Goal: Task Accomplishment & Management: Use online tool/utility

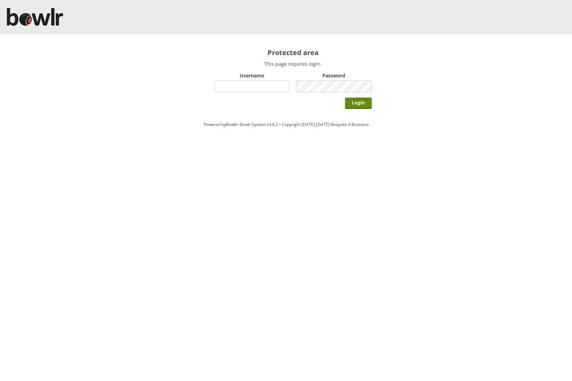
type input "c"
type input "chelmsford"
click at [359, 106] on input "Login" at bounding box center [358, 103] width 27 height 11
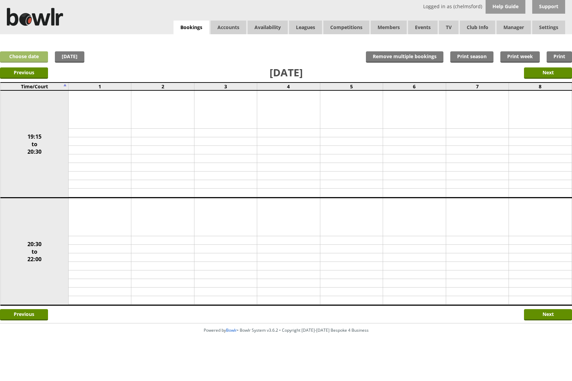
click at [34, 54] on link "Choose date" at bounding box center [24, 56] width 48 height 11
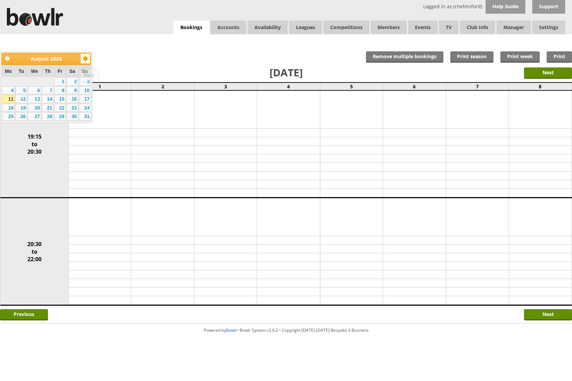
click at [86, 58] on span "Next" at bounding box center [85, 58] width 5 height 5
click at [9, 97] on link "15" at bounding box center [8, 99] width 13 height 8
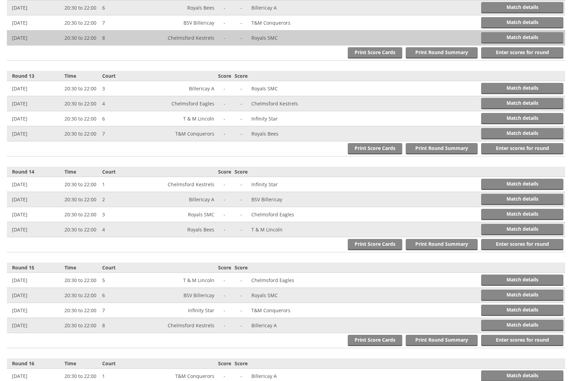
scroll to position [1300, 0]
